Goal: Information Seeking & Learning: Learn about a topic

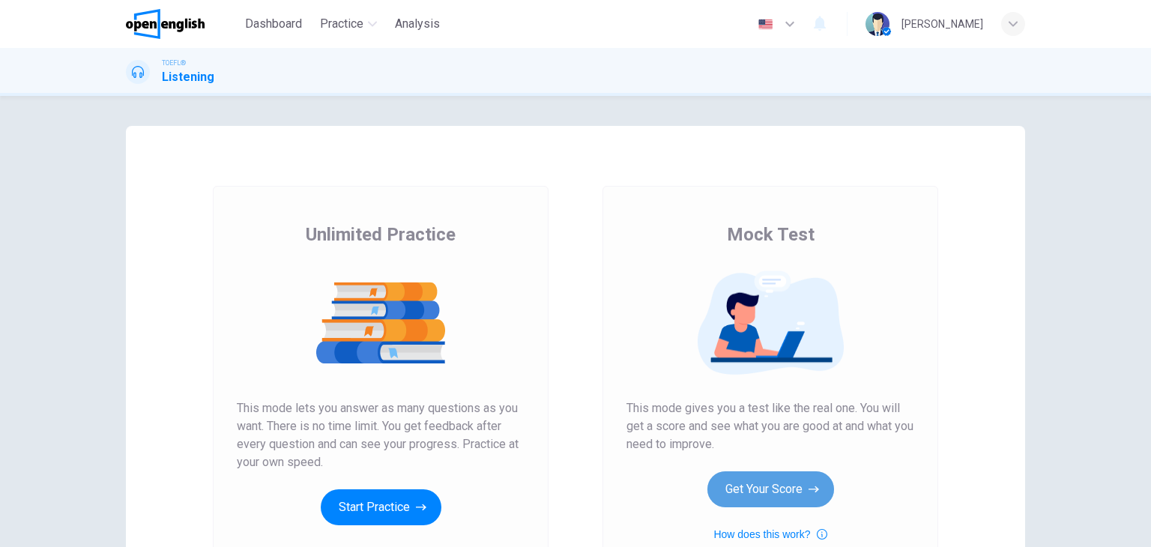
click at [777, 496] on button "Get Your Score" at bounding box center [770, 489] width 127 height 36
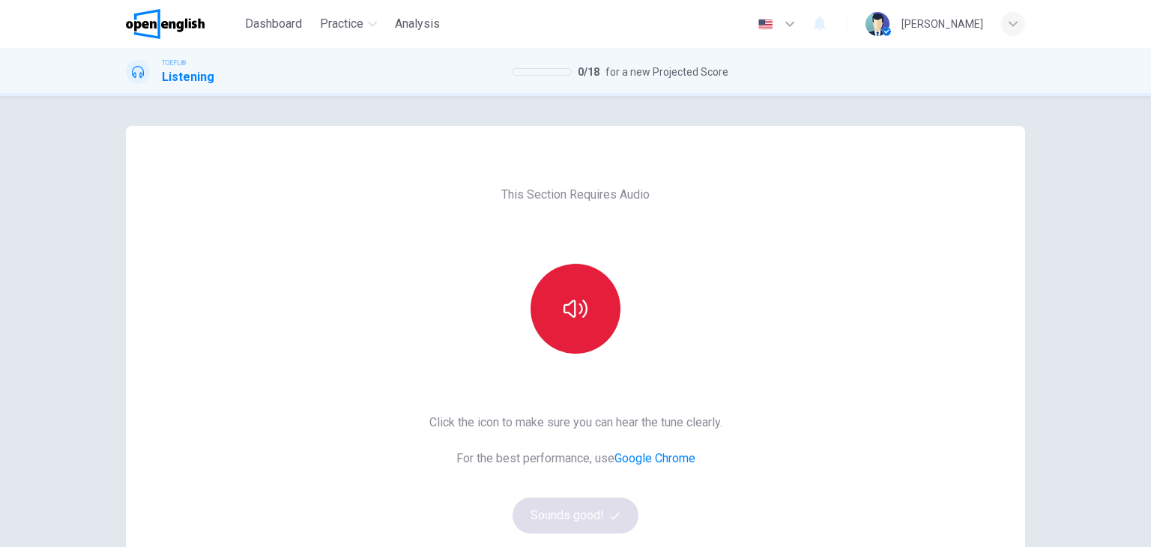
click at [586, 321] on button "button" at bounding box center [575, 309] width 90 height 90
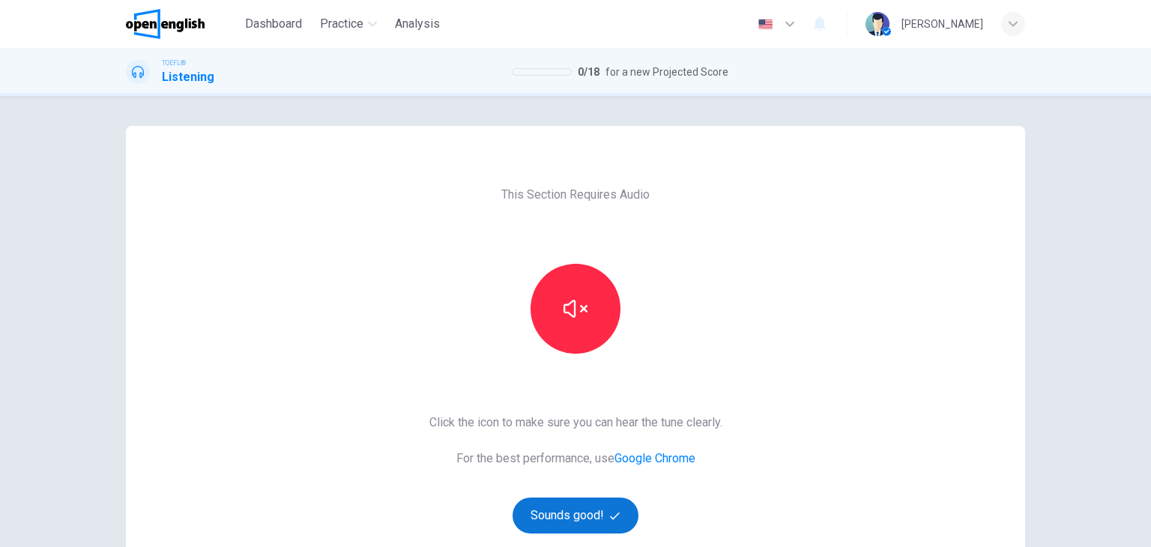
click at [560, 528] on button "Sounds good!" at bounding box center [575, 515] width 126 height 36
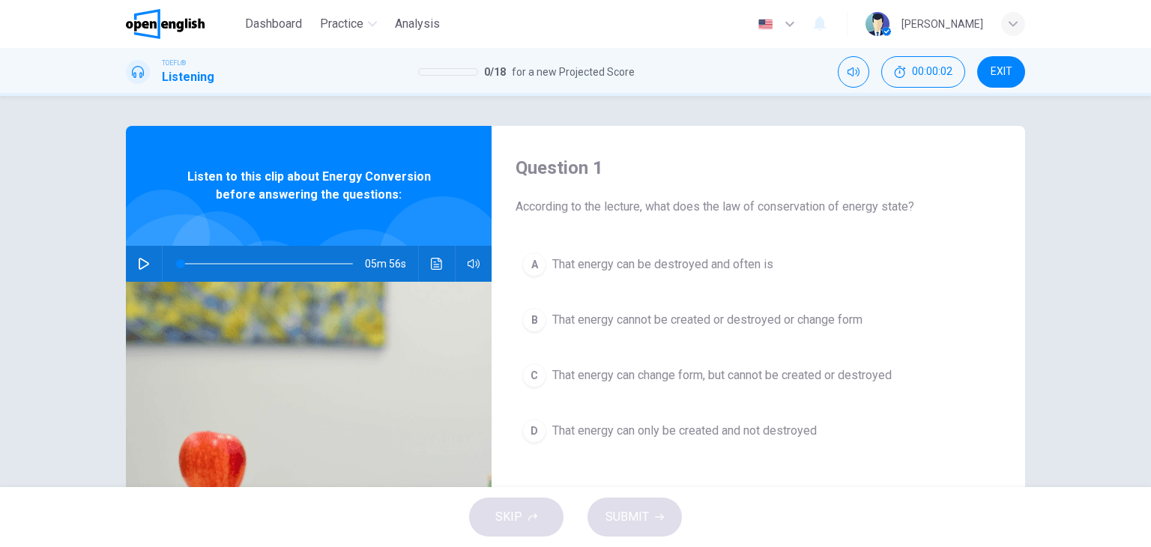
click at [141, 261] on icon "button" at bounding box center [144, 264] width 10 height 12
click at [438, 267] on icon "Click to see the audio transcription" at bounding box center [437, 264] width 12 height 12
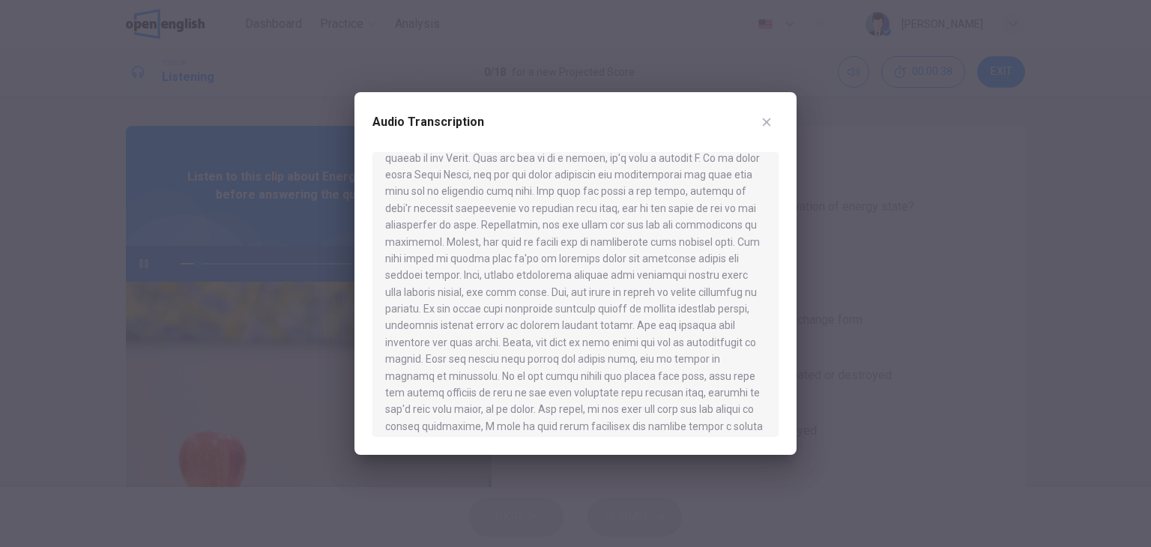
scroll to position [75, 0]
click at [46, 103] on div at bounding box center [575, 273] width 1151 height 547
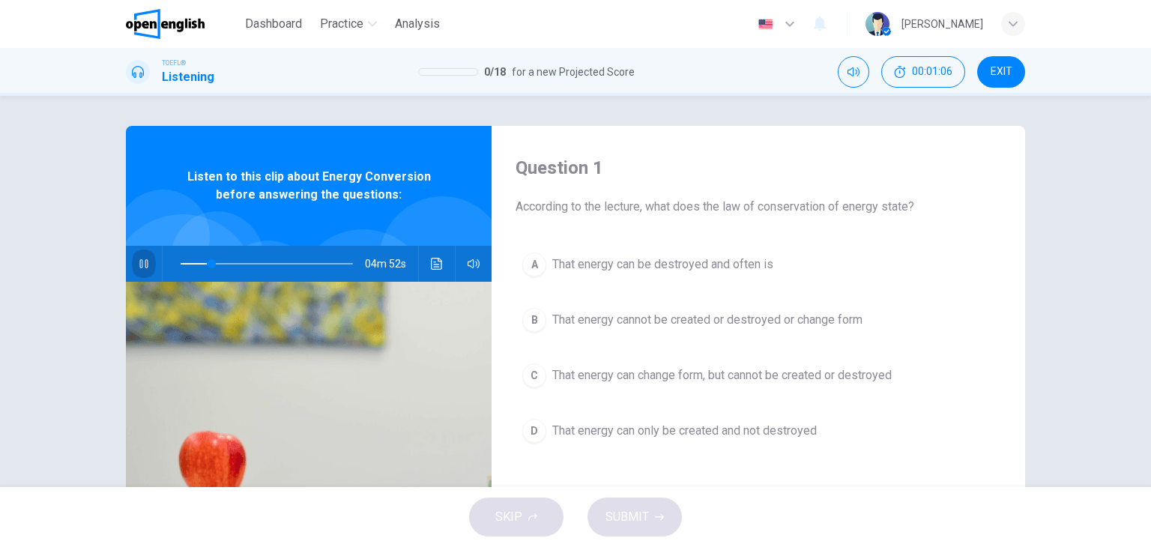
click at [142, 258] on icon "button" at bounding box center [144, 264] width 12 height 12
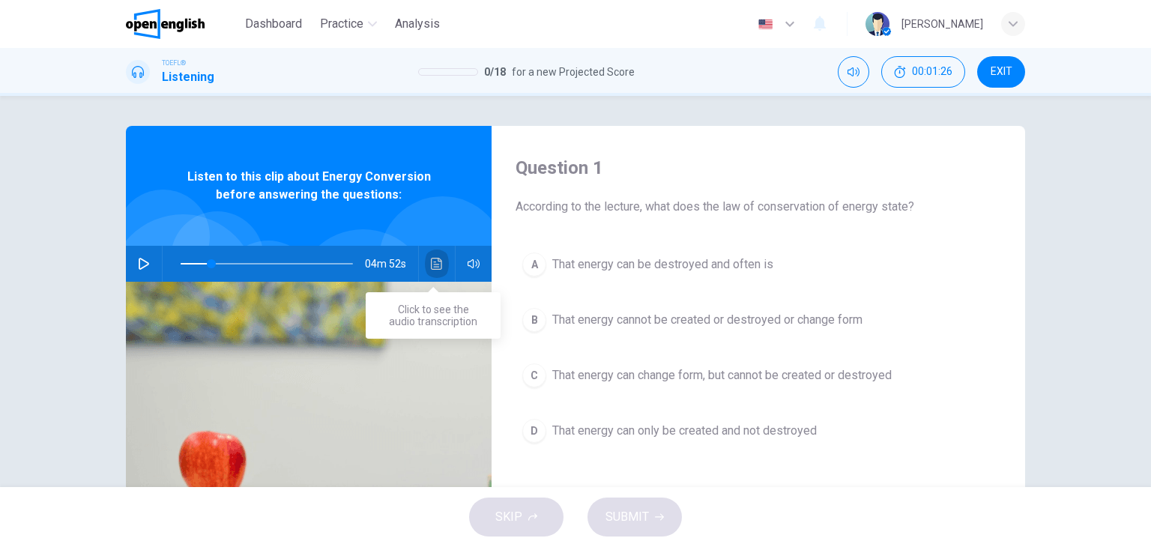
click at [434, 267] on icon "Click to see the audio transcription" at bounding box center [437, 264] width 12 height 12
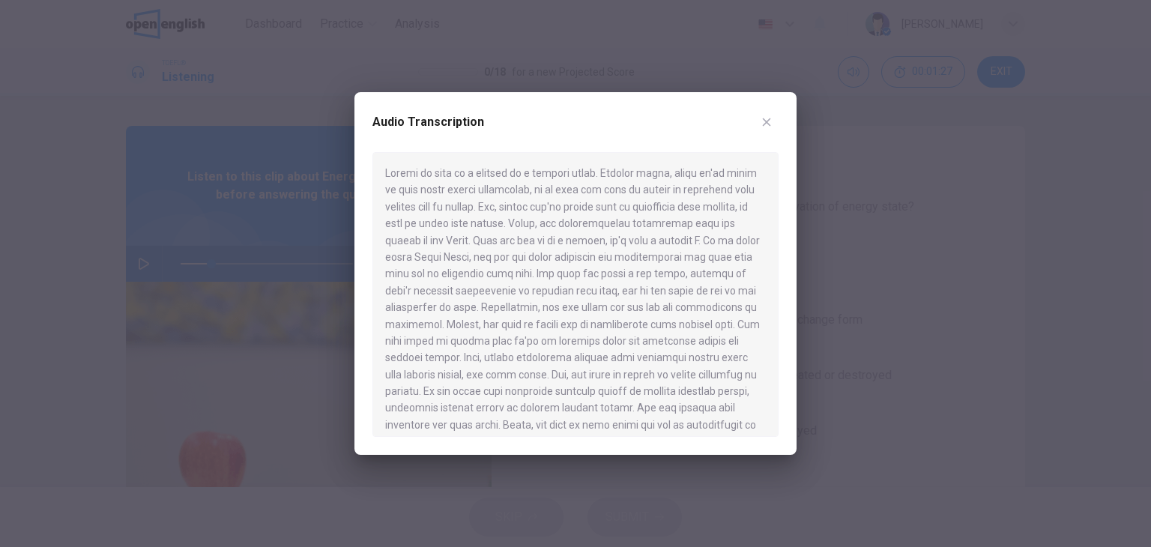
click at [169, 264] on div at bounding box center [575, 273] width 1151 height 547
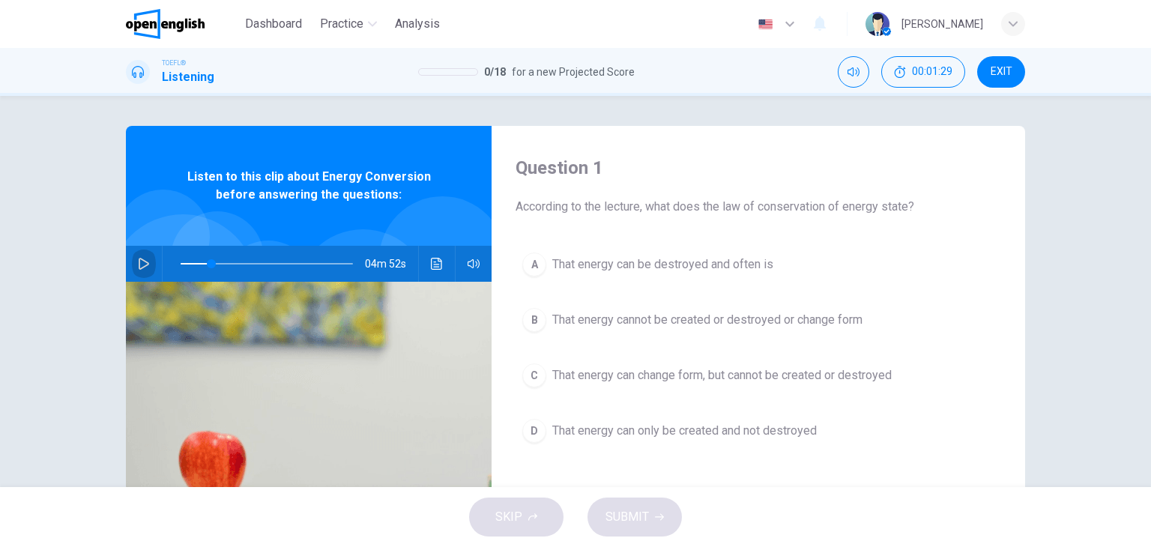
click at [139, 267] on icon "button" at bounding box center [144, 264] width 10 height 12
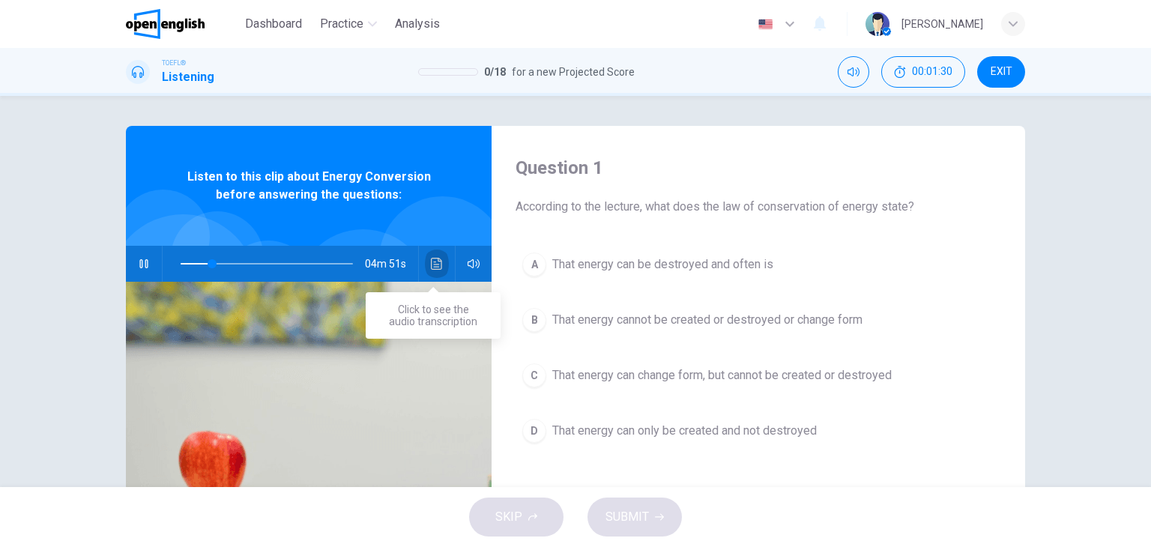
click at [434, 269] on icon "Click to see the audio transcription" at bounding box center [436, 264] width 11 height 12
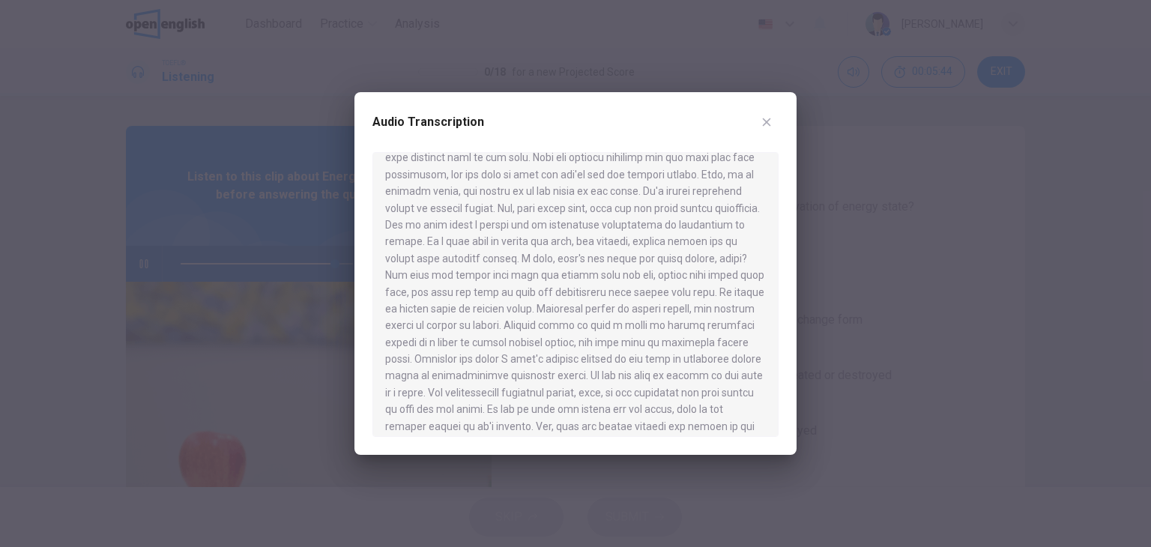
scroll to position [747, 0]
type input "*"
click at [766, 114] on button "button" at bounding box center [766, 122] width 24 height 24
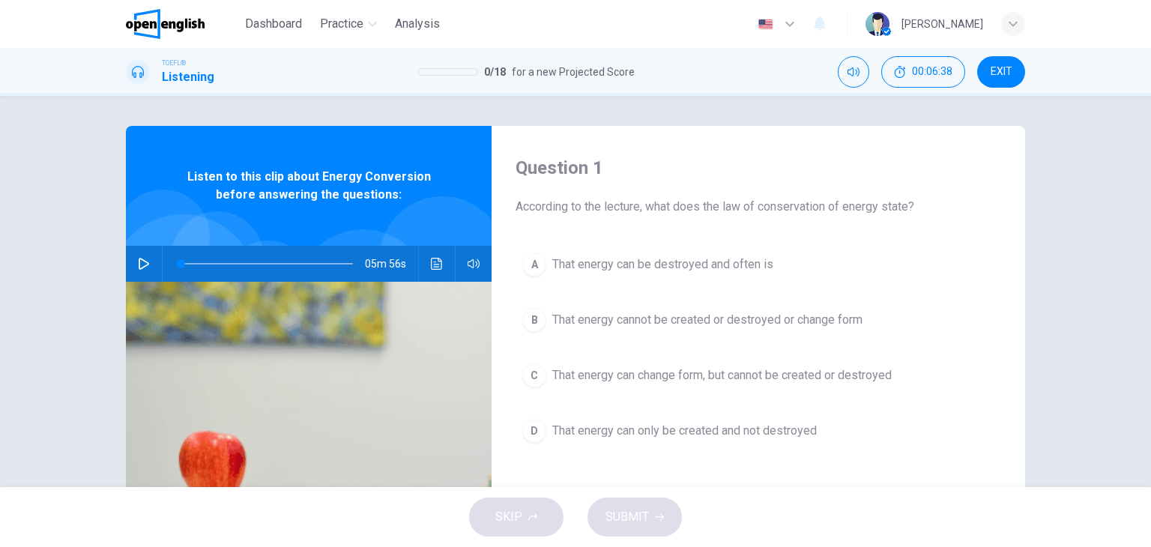
click at [551, 205] on span "According to the lecture, what does the law of conservation of energy state?" at bounding box center [757, 207] width 485 height 18
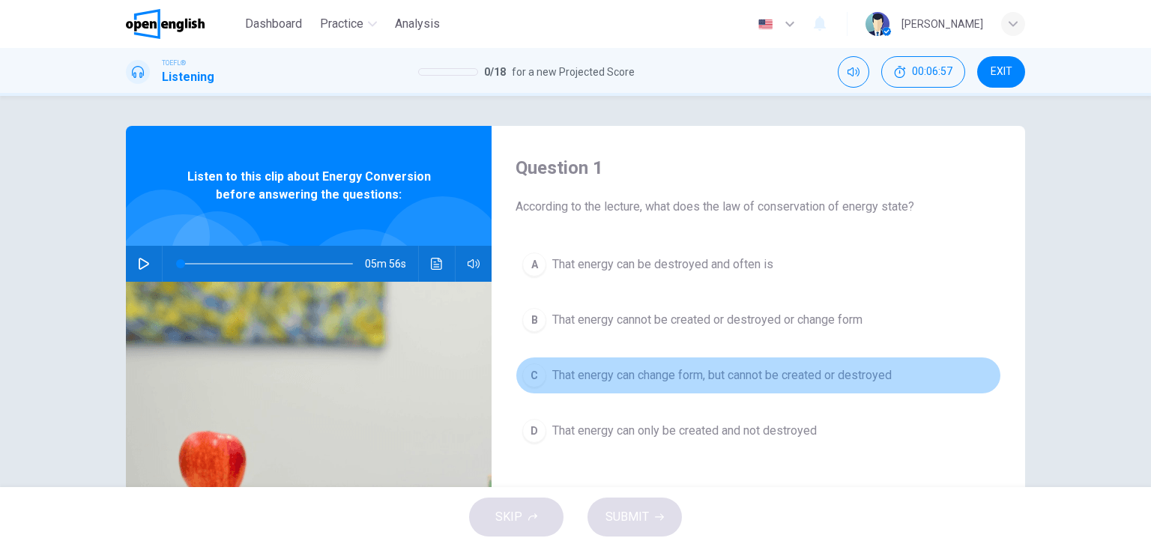
click at [655, 380] on span "That energy can change form, but cannot be created or destroyed" at bounding box center [721, 375] width 339 height 18
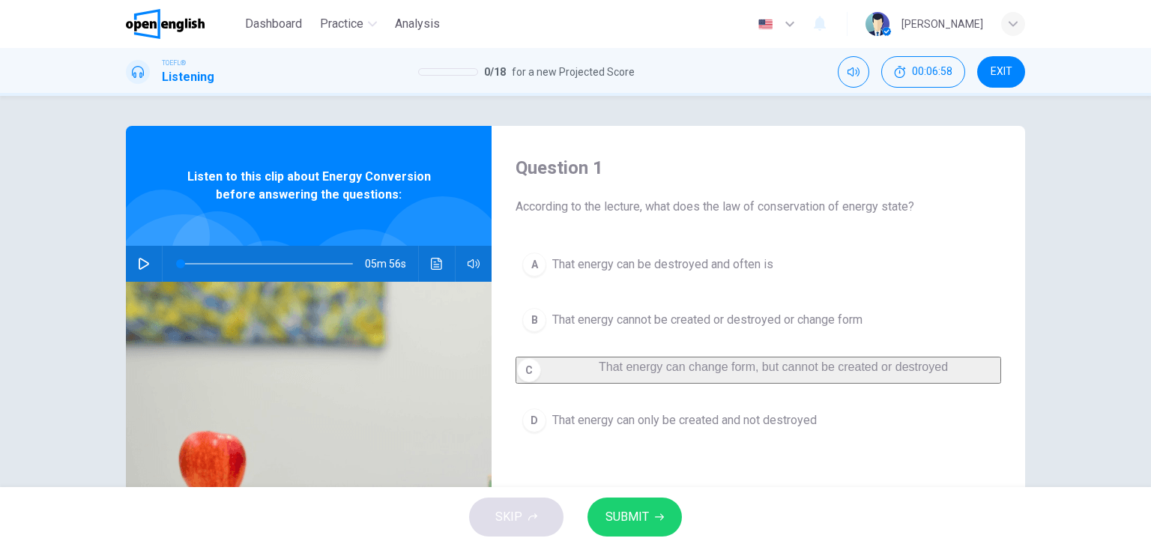
click at [662, 526] on button "SUBMIT" at bounding box center [634, 516] width 94 height 39
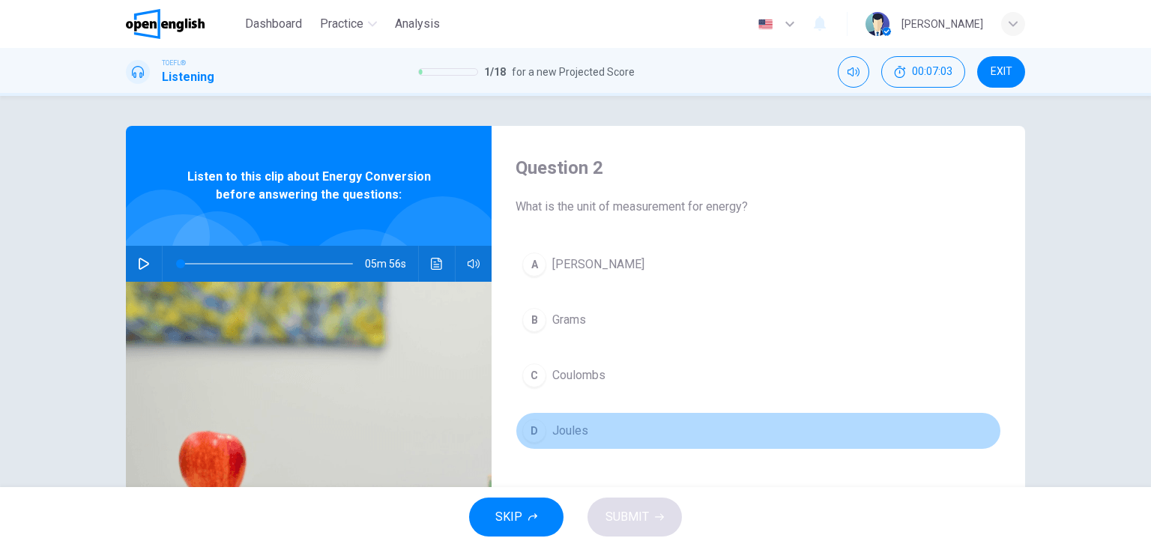
click at [552, 424] on span "Joules" at bounding box center [570, 431] width 36 height 18
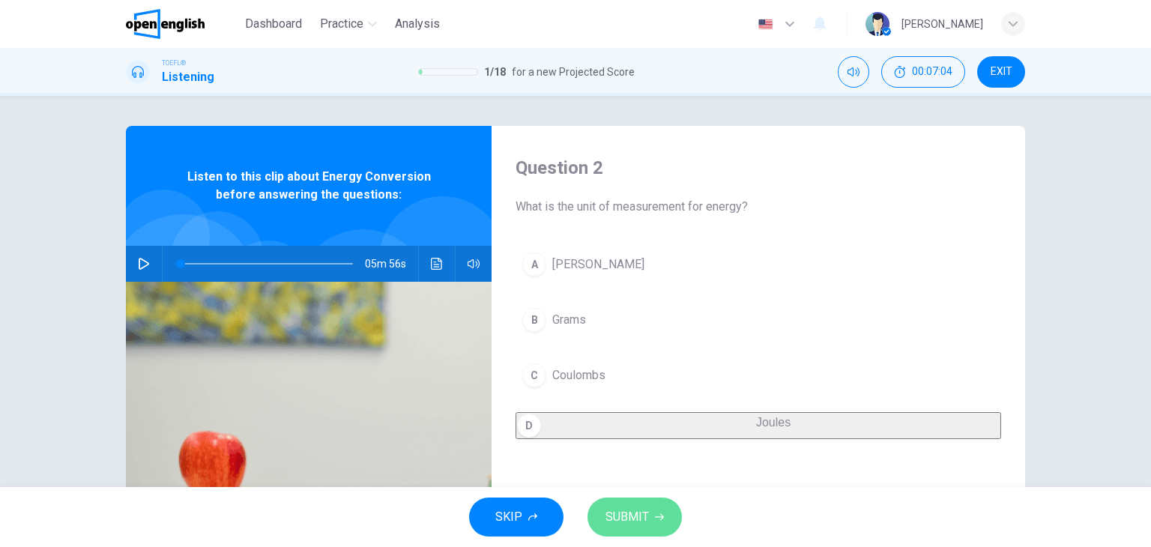
click at [655, 516] on icon "button" at bounding box center [659, 516] width 9 height 9
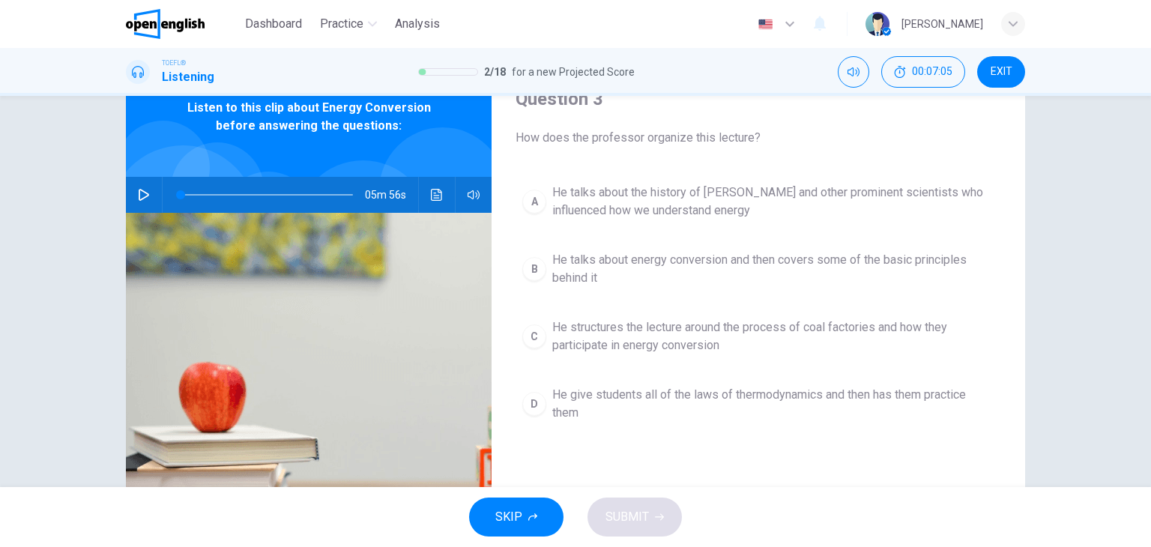
scroll to position [75, 0]
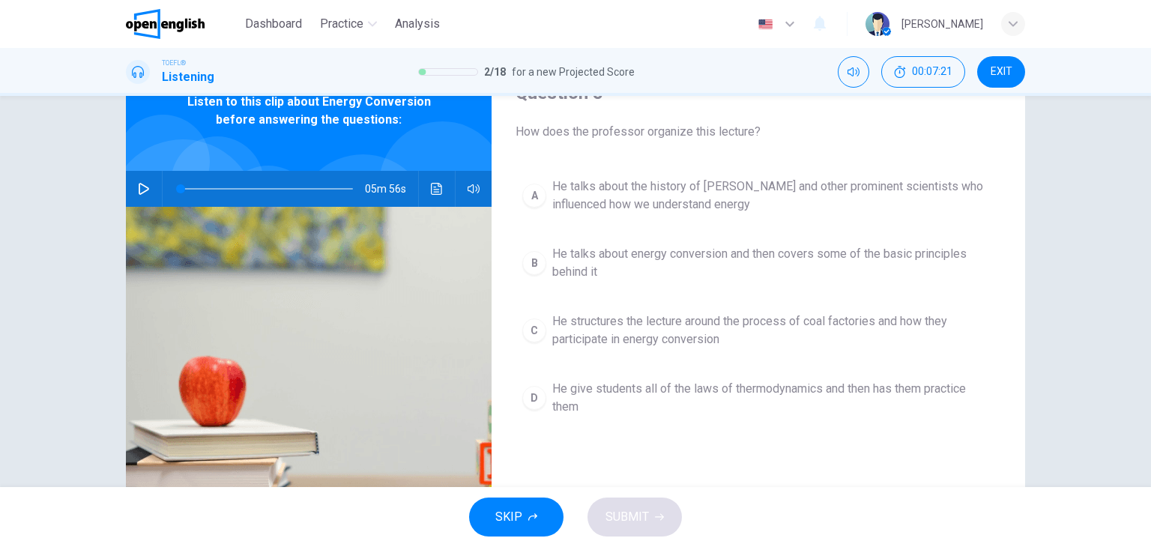
click at [819, 255] on span "He talks about energy conversion and then covers some of the basic principles b…" at bounding box center [773, 263] width 442 height 36
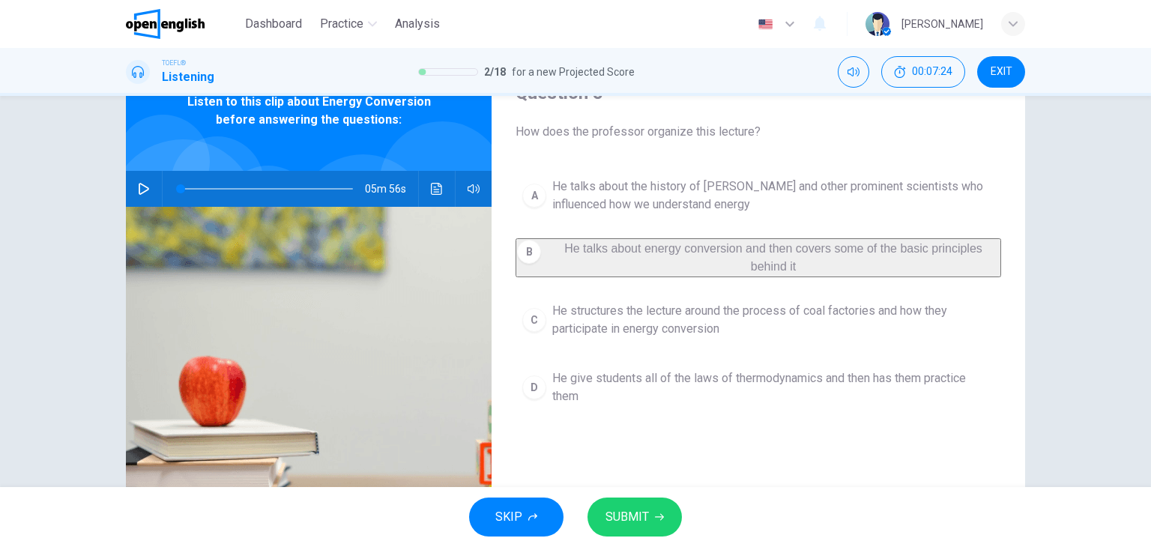
click at [623, 521] on span "SUBMIT" at bounding box center [626, 516] width 43 height 21
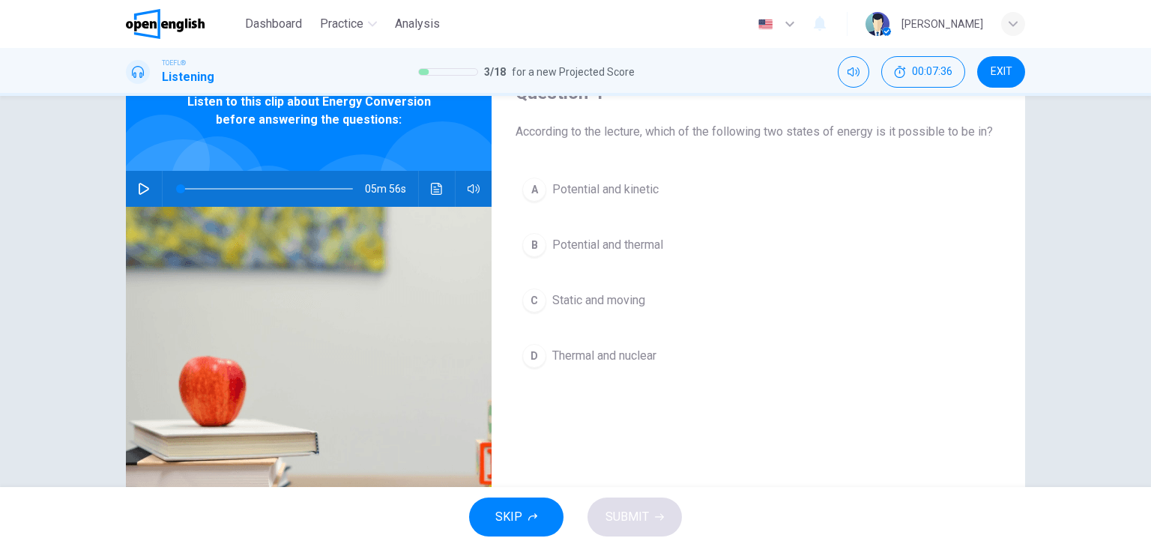
click at [595, 188] on span "Potential and kinetic" at bounding box center [605, 190] width 106 height 18
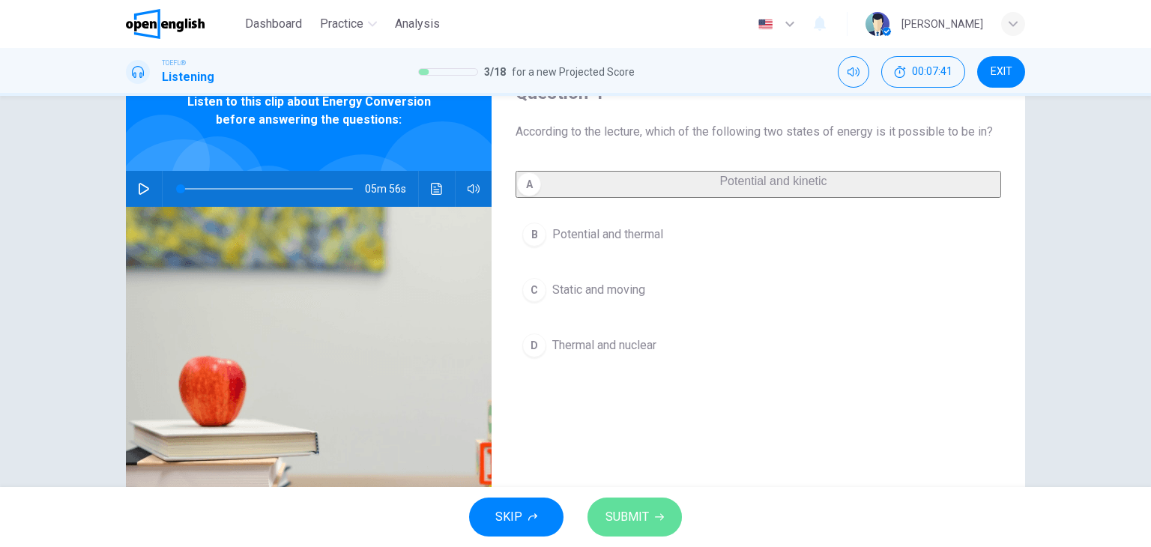
click at [628, 519] on span "SUBMIT" at bounding box center [626, 516] width 43 height 21
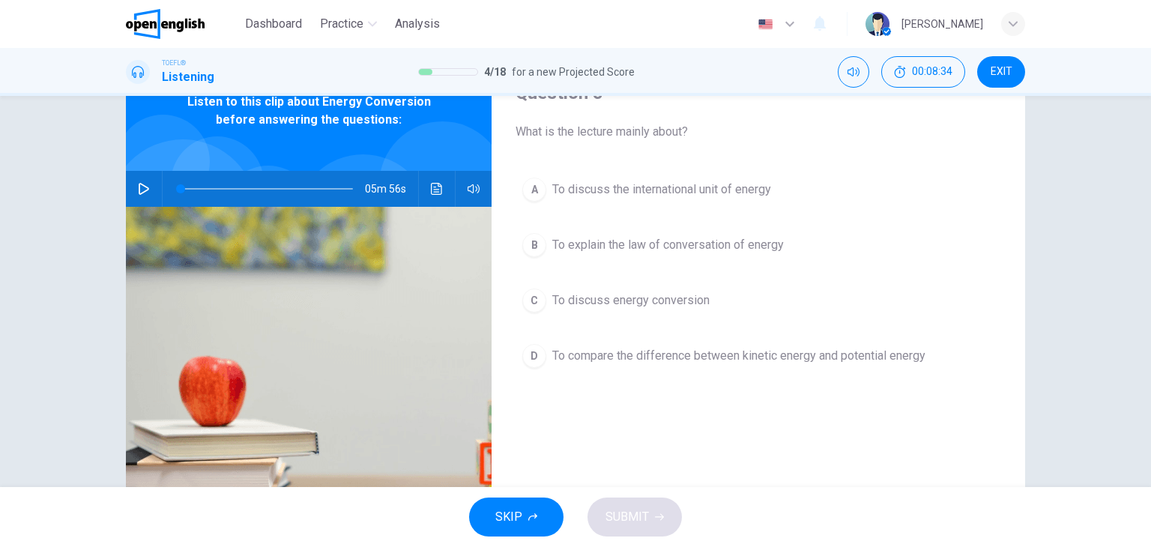
click at [879, 348] on span "To compare the difference between kinetic energy and potential energy" at bounding box center [738, 356] width 373 height 18
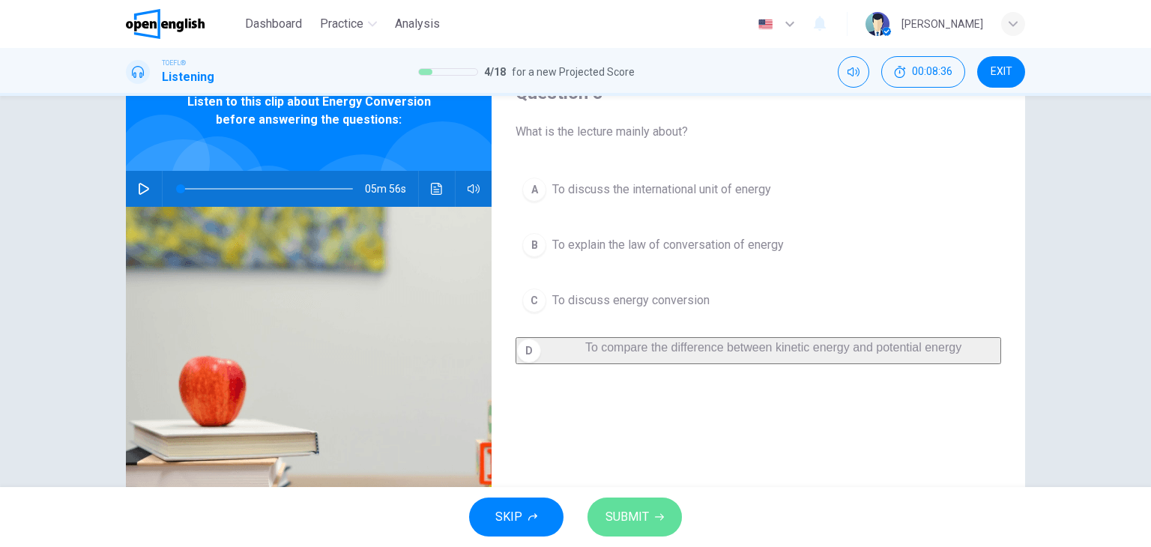
click at [657, 513] on icon "button" at bounding box center [659, 516] width 9 height 9
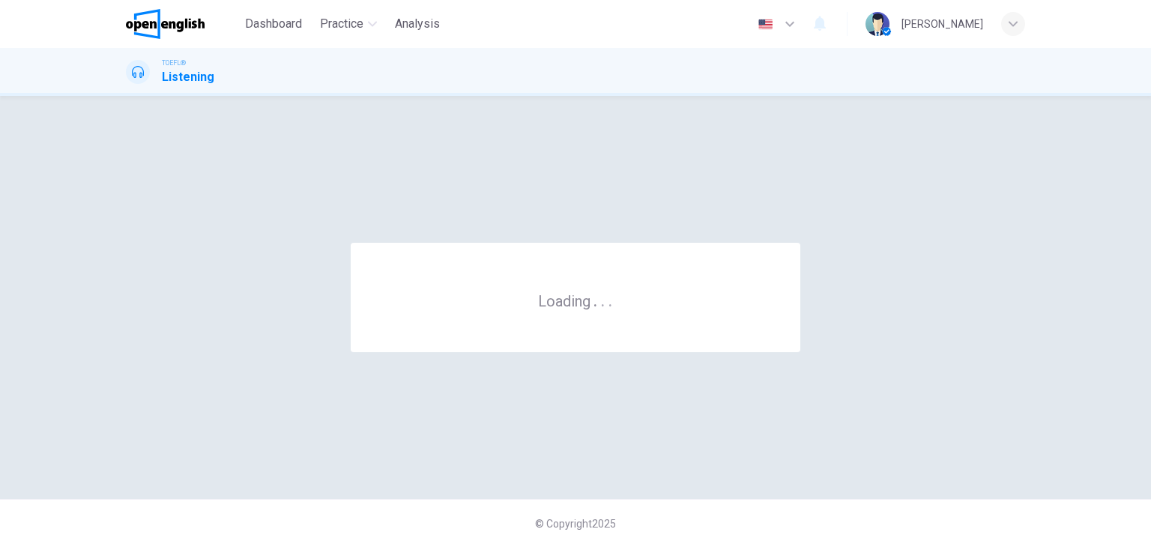
scroll to position [0, 0]
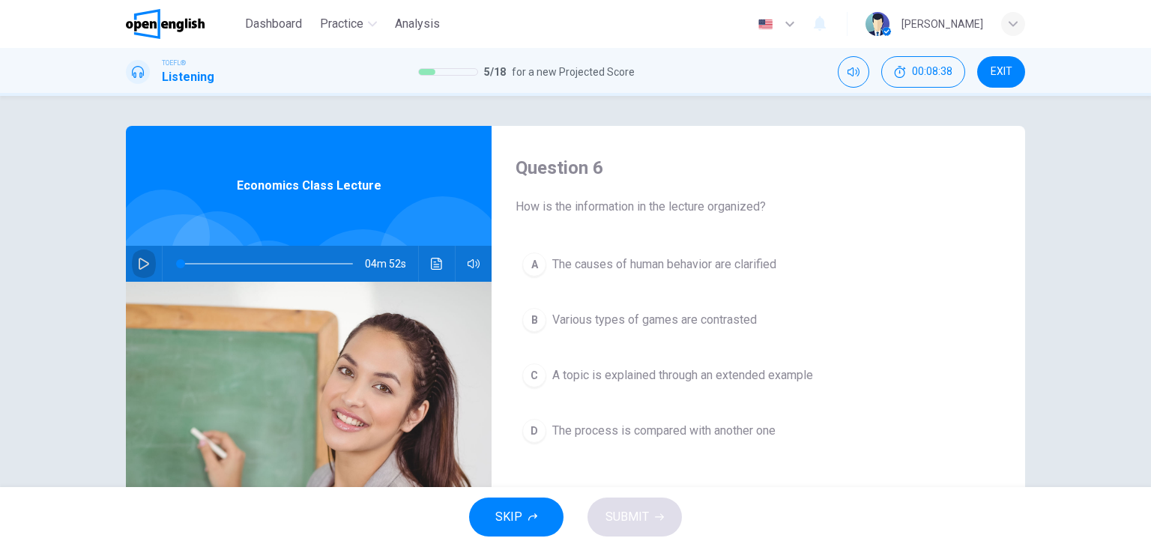
click at [138, 267] on icon "button" at bounding box center [144, 264] width 12 height 12
click at [435, 270] on button "Click to see the audio transcription" at bounding box center [437, 264] width 24 height 36
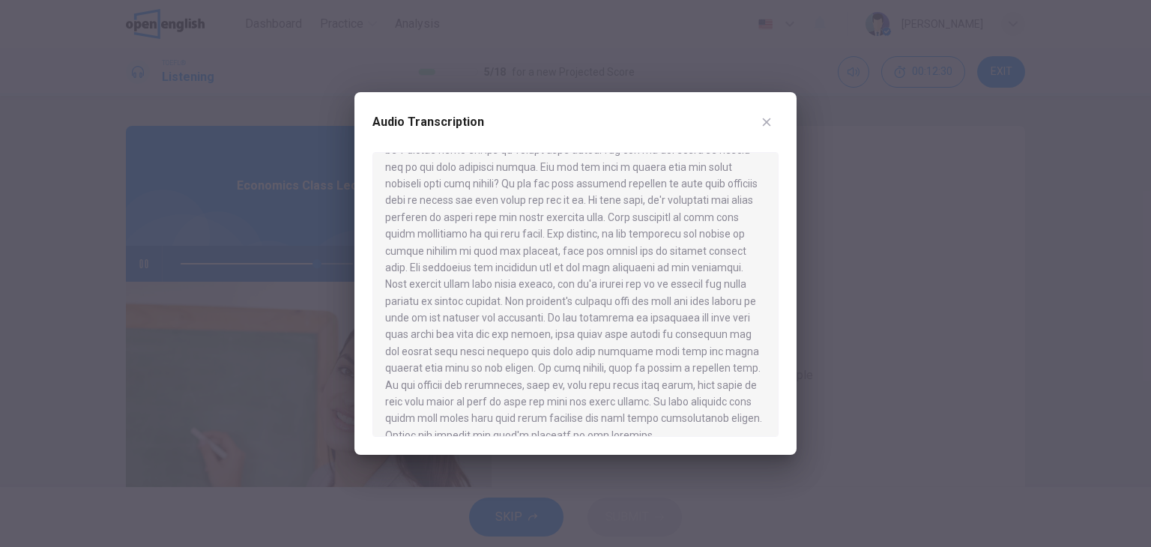
scroll to position [479, 0]
click at [768, 125] on icon "button" at bounding box center [766, 122] width 12 height 12
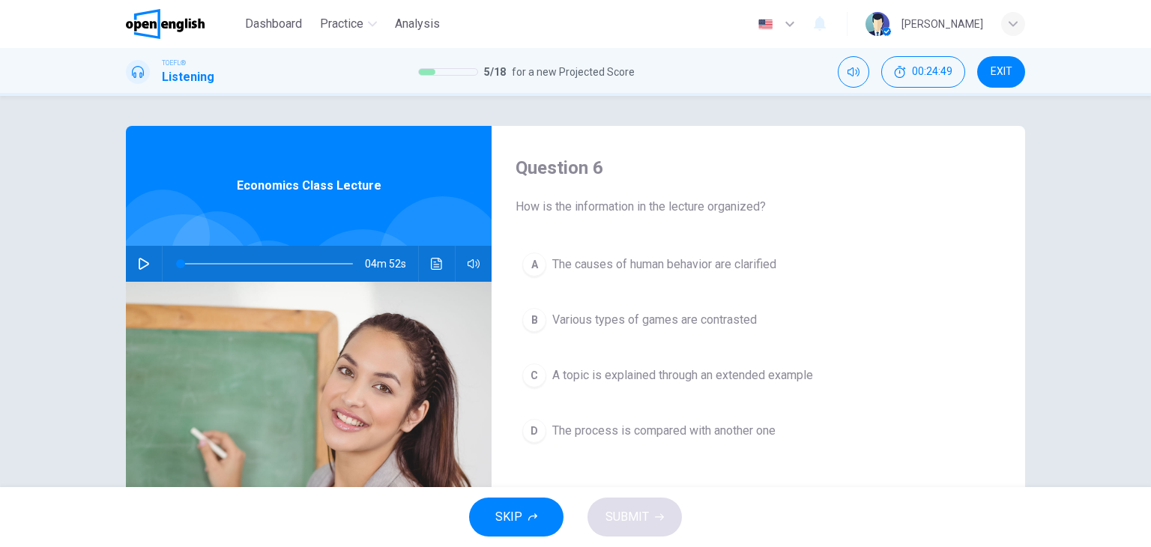
click at [139, 268] on icon "button" at bounding box center [144, 264] width 10 height 12
click at [431, 264] on icon "Click to see the audio transcription" at bounding box center [437, 264] width 12 height 12
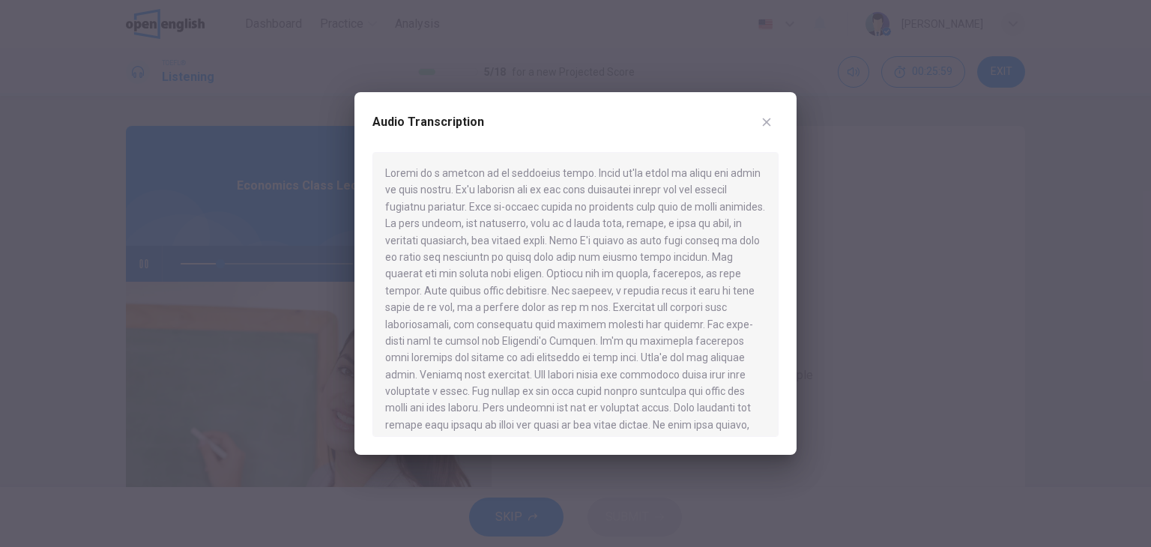
type input "**"
